Goal: Find contact information

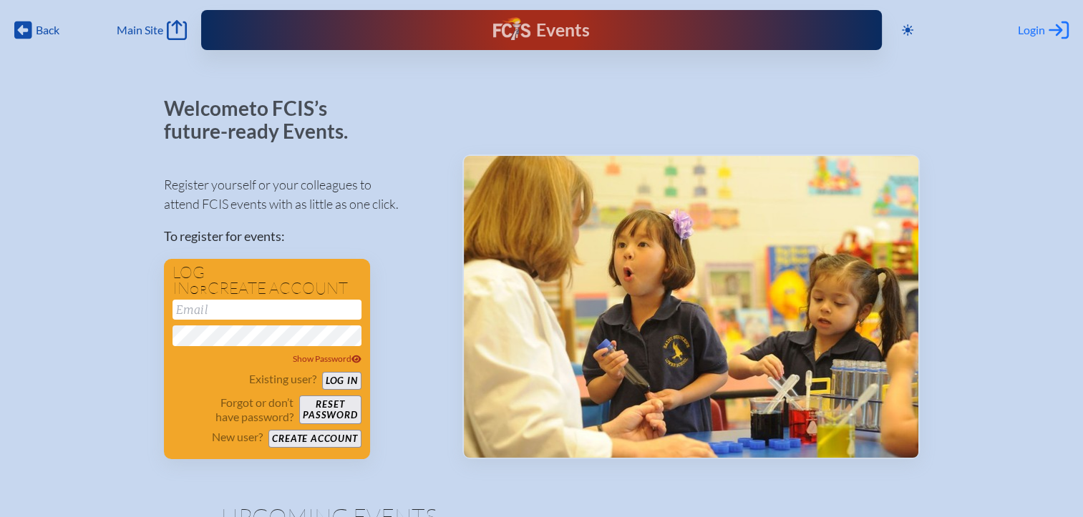
type input "[EMAIL_ADDRESS][DOMAIN_NAME]"
drag, startPoint x: 1049, startPoint y: 30, endPoint x: 1037, endPoint y: 36, distance: 13.8
click at [1049, 30] on icon at bounding box center [1058, 30] width 20 height 18
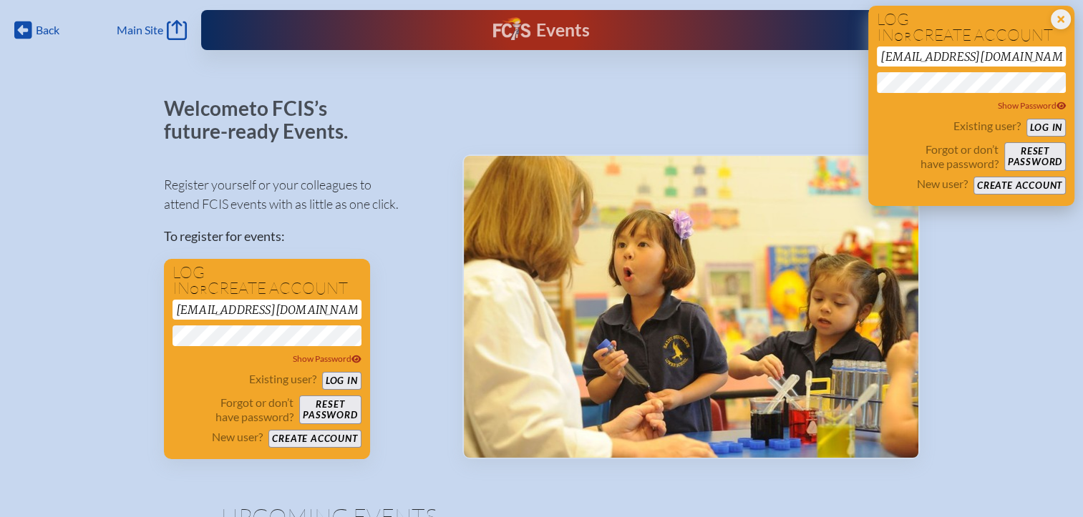
click at [1044, 123] on button "Log in" at bounding box center [1045, 128] width 39 height 18
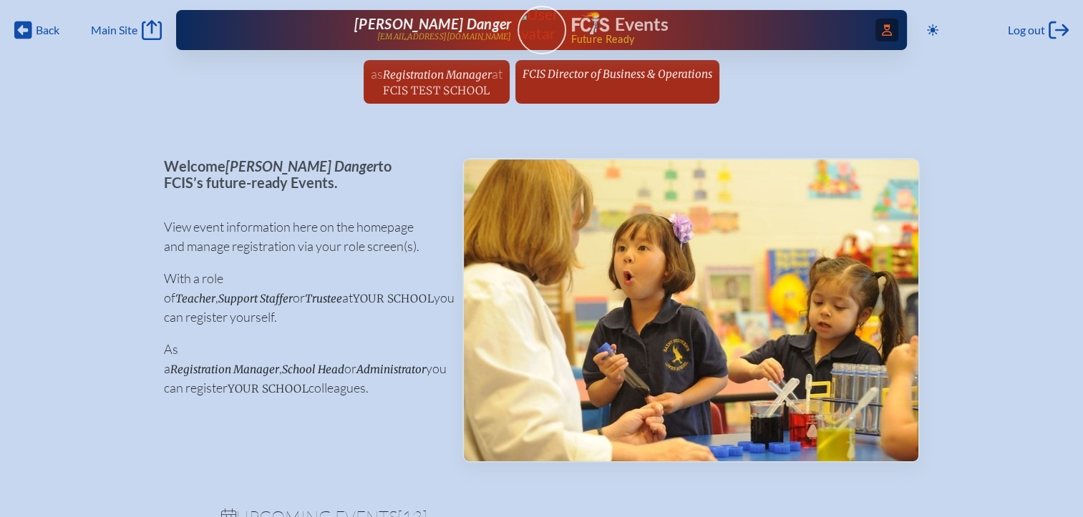
click at [882, 31] on icon at bounding box center [887, 29] width 10 height 11
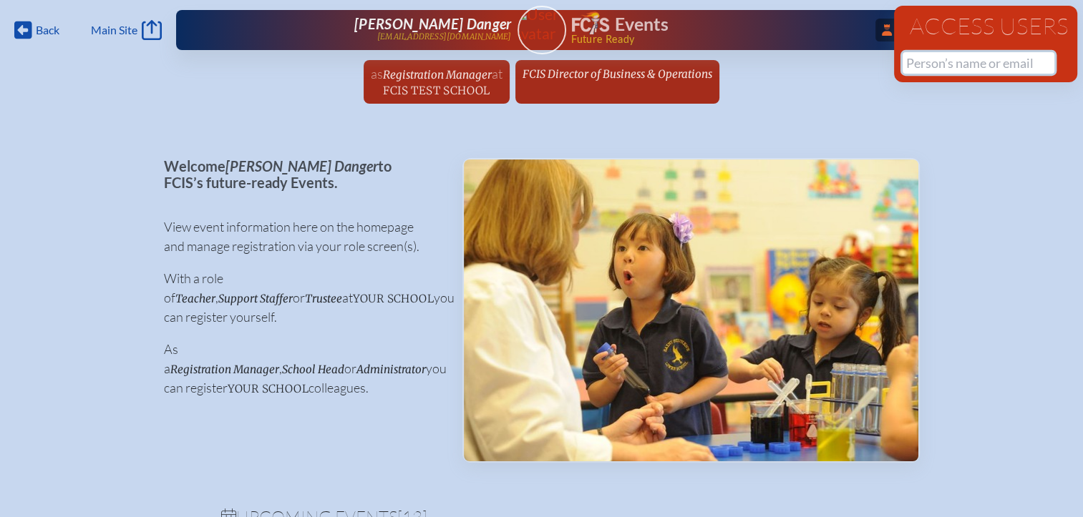
click at [932, 63] on input "text" at bounding box center [978, 62] width 152 height 21
paste input "litow"
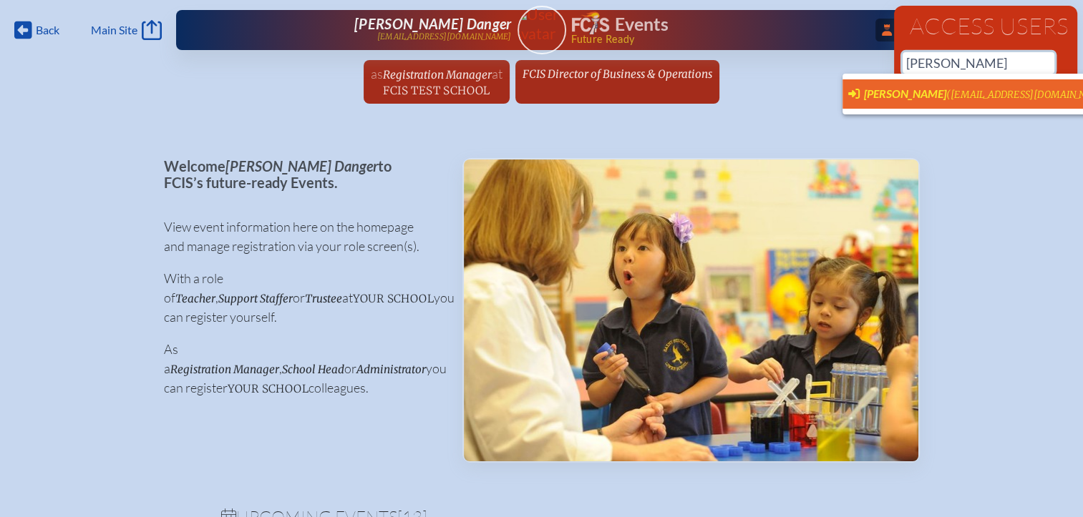
scroll to position [0, 11]
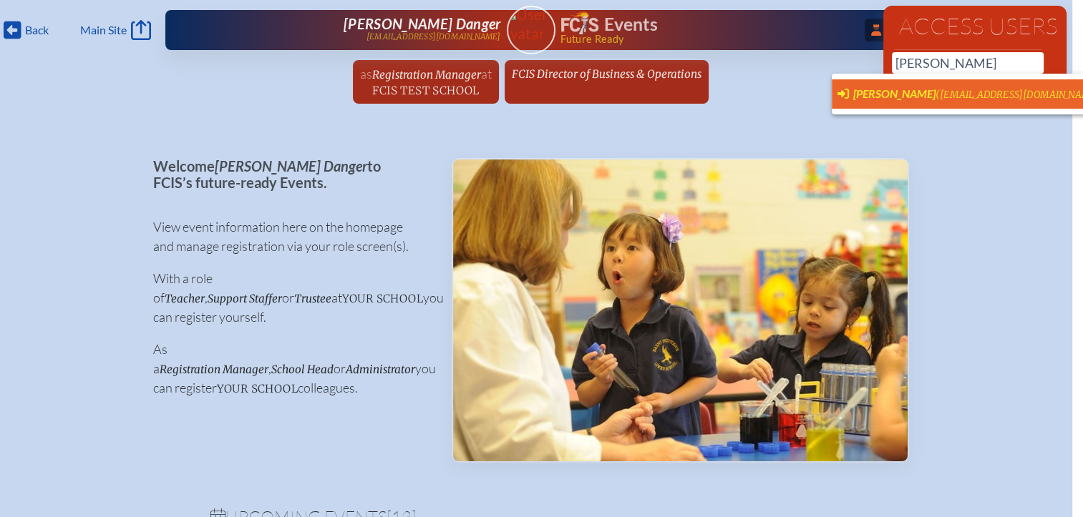
click at [895, 97] on span "[PERSON_NAME]" at bounding box center [894, 94] width 82 height 14
type input "[EMAIL_ADDRESS][DOMAIN_NAME]"
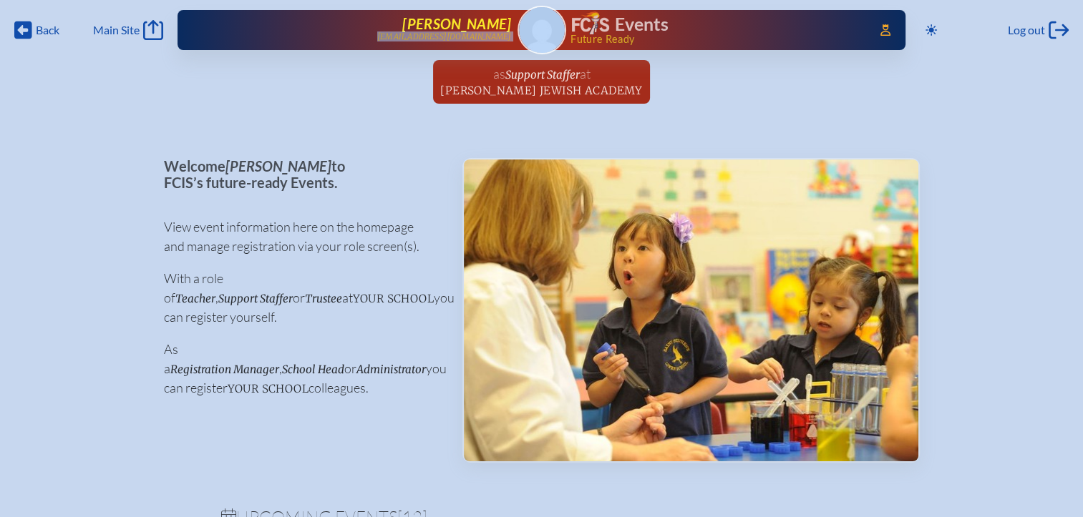
drag, startPoint x: 515, startPoint y: 39, endPoint x: 445, endPoint y: 39, distance: 70.1
click at [445, 39] on div "Access Users... Barbara Litow litowb@dkja.net Events Future Ready" at bounding box center [541, 30] width 728 height 40
copy p "litowb@dkja.net"
